Goal: Task Accomplishment & Management: Manage account settings

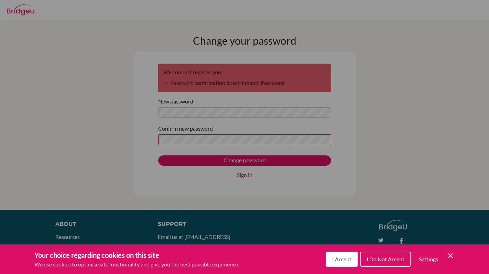
click at [134, 137] on div "Cookie Preferences" at bounding box center [244, 137] width 489 height 274
click at [392, 265] on button "I Do Not Accept" at bounding box center [385, 259] width 50 height 15
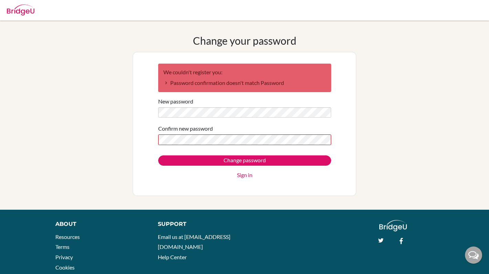
click at [169, 134] on div "Confirm new password" at bounding box center [244, 134] width 173 height 21
click at [158, 155] on input "Change password" at bounding box center [244, 160] width 173 height 10
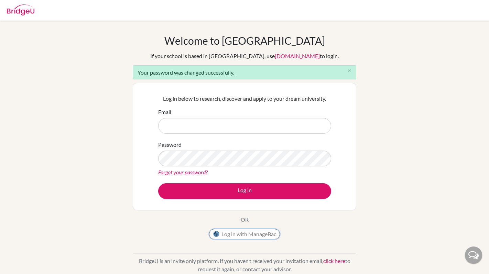
click at [230, 232] on button "Log in with ManageBac" at bounding box center [244, 234] width 71 height 10
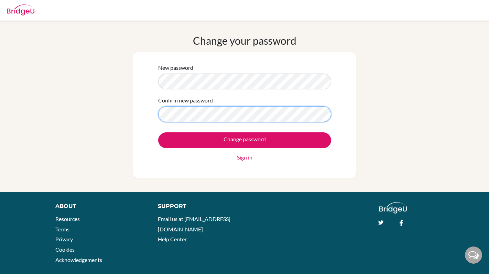
click at [158, 132] on input "Change password" at bounding box center [244, 140] width 173 height 16
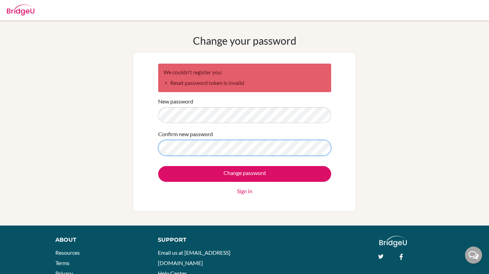
click at [158, 166] on input "Change password" at bounding box center [244, 174] width 173 height 16
